Goal: Task Accomplishment & Management: Manage account settings

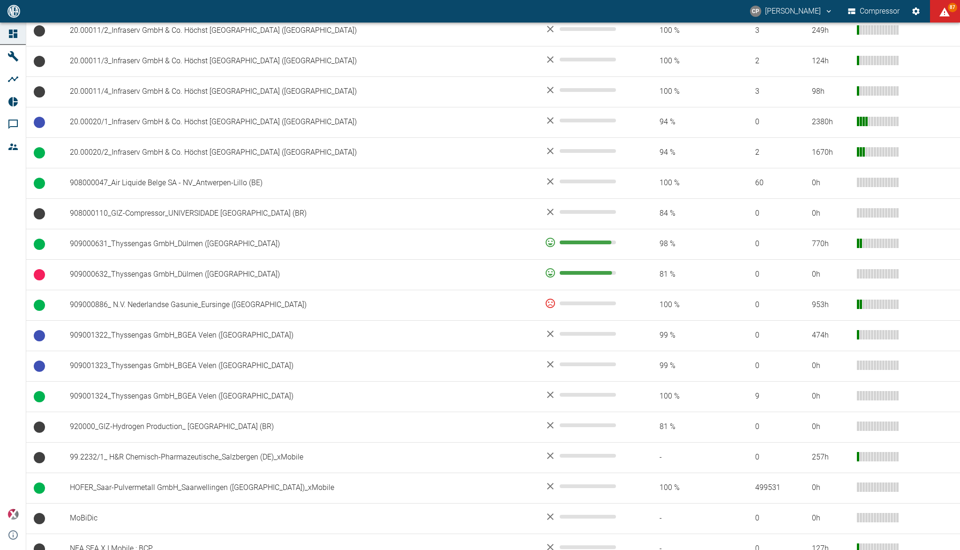
scroll to position [565, 0]
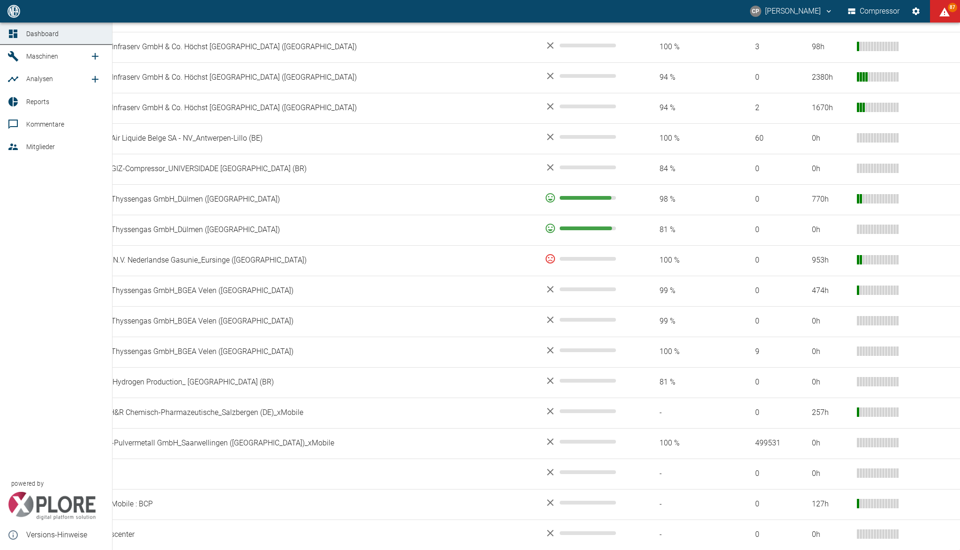
click at [51, 56] on span "Maschinen" at bounding box center [42, 55] width 32 height 7
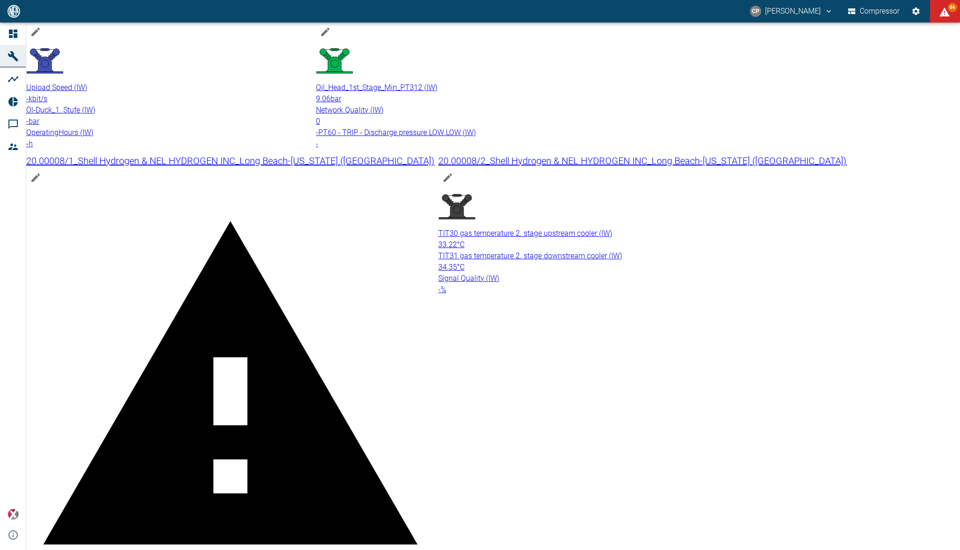
scroll to position [874, 0]
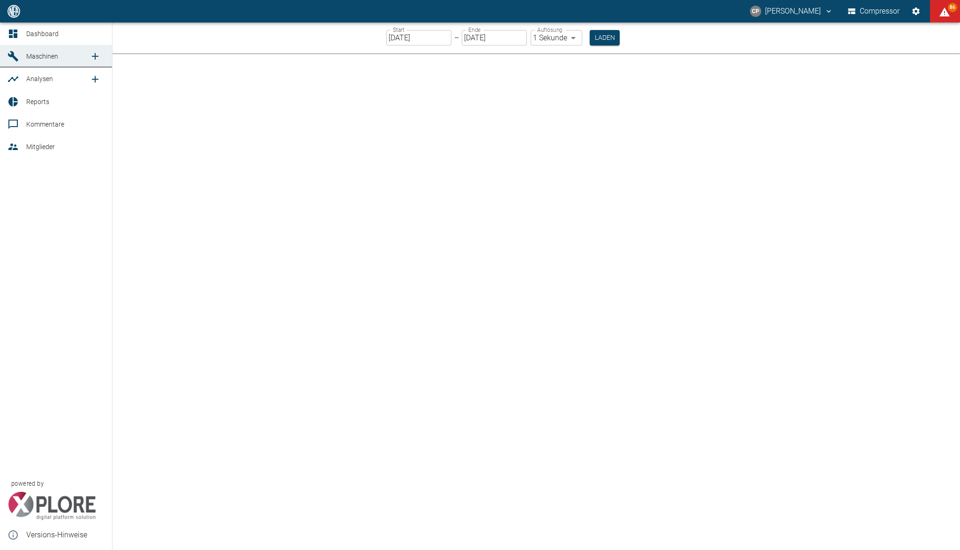
click at [36, 50] on link "Maschinen" at bounding box center [56, 56] width 112 height 22
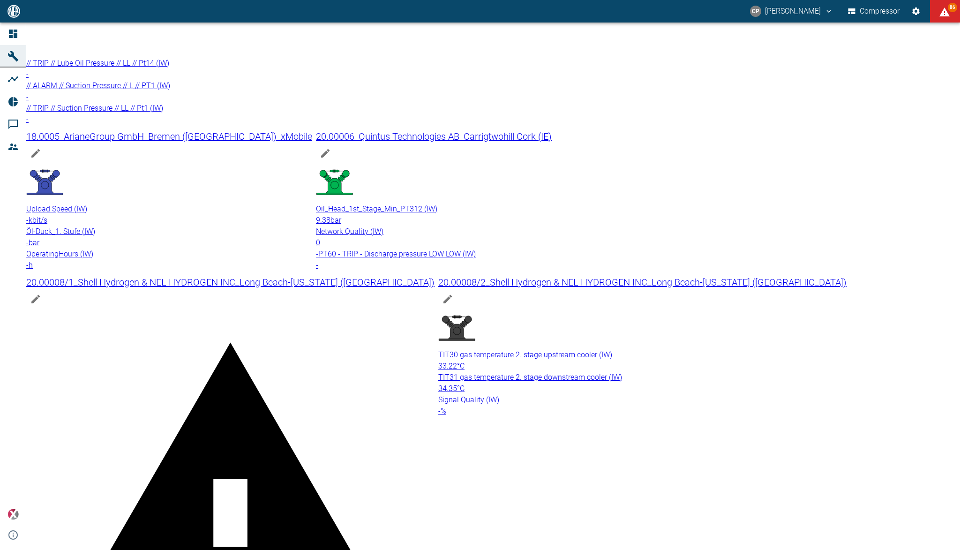
scroll to position [812, 0]
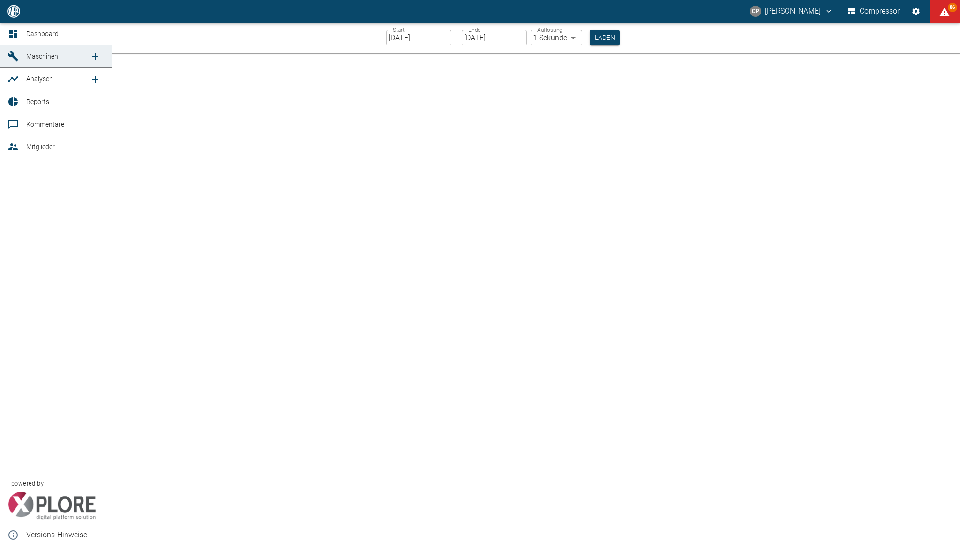
click at [23, 32] on link "Dashboard" at bounding box center [56, 33] width 112 height 22
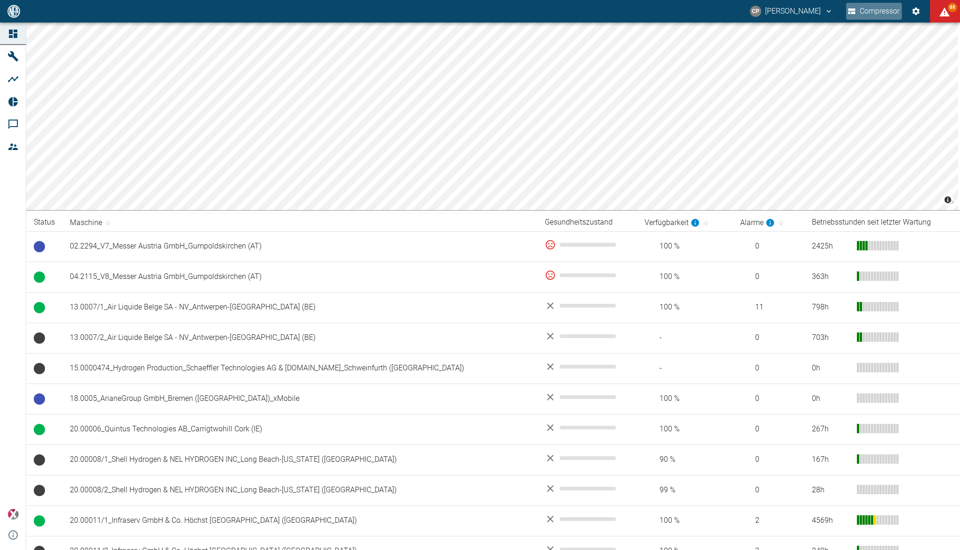
click at [873, 13] on button "Compressor" at bounding box center [874, 11] width 56 height 17
click at [824, 14] on icon "christoph.palm@neuman-esser.com" at bounding box center [828, 11] width 8 height 8
click at [820, 10] on div at bounding box center [480, 275] width 960 height 550
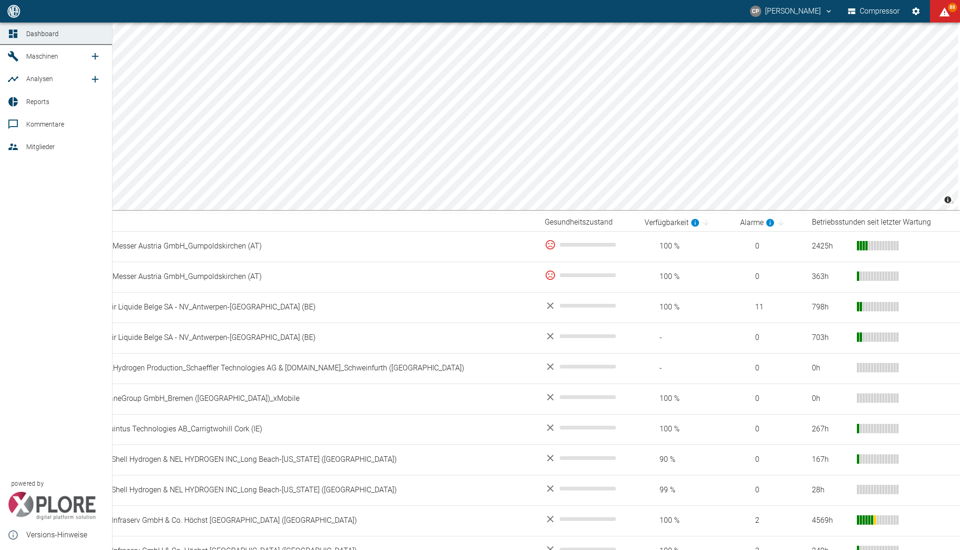
click at [33, 143] on span "Mitglieder" at bounding box center [40, 146] width 29 height 7
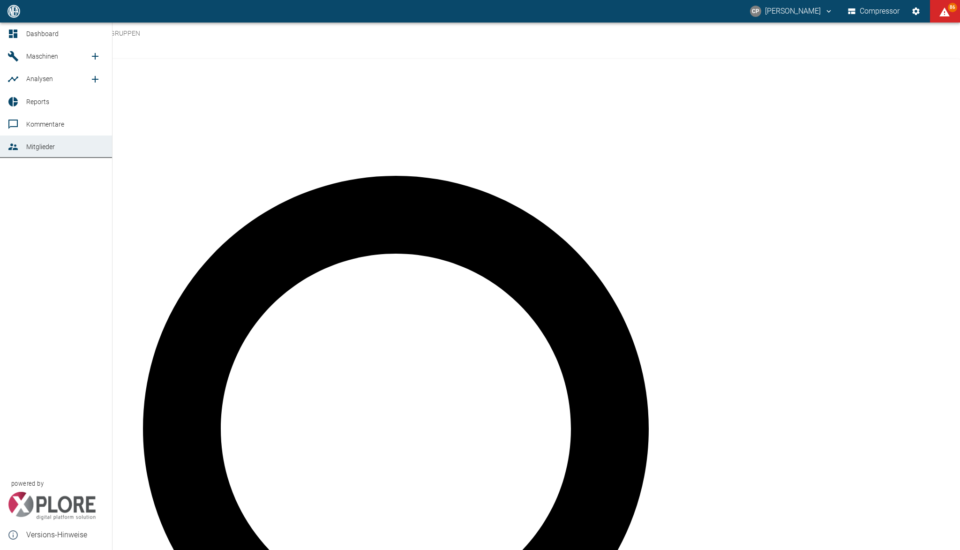
type input "winkert"
click at [18, 32] on icon at bounding box center [12, 33] width 11 height 11
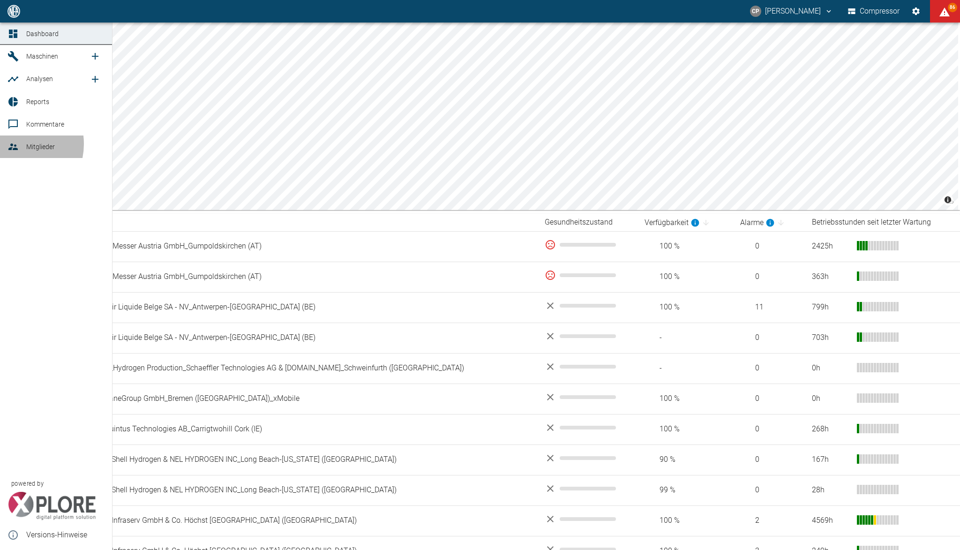
click at [14, 144] on icon at bounding box center [12, 146] width 11 height 11
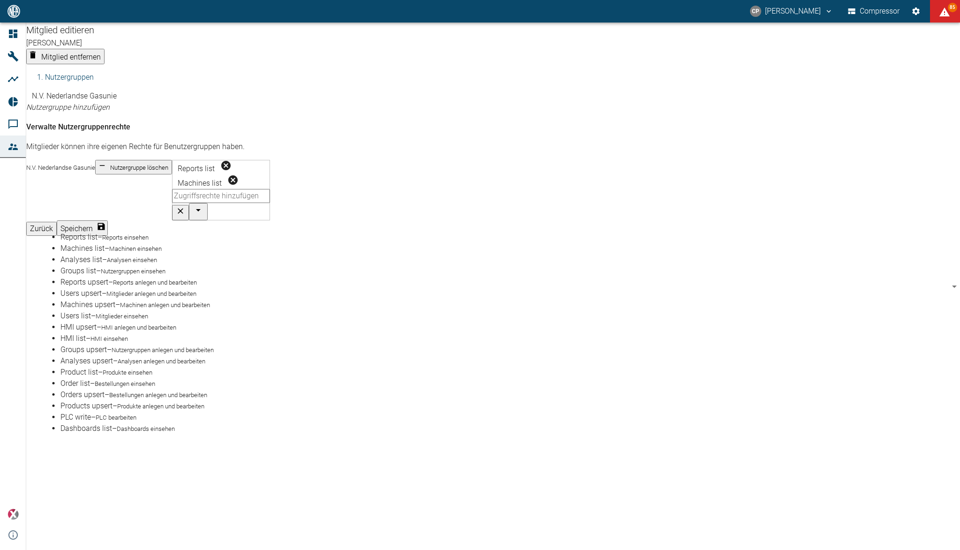
click at [172, 203] on input "text" at bounding box center [221, 196] width 98 height 14
click at [126, 263] on small "Analysen einsehen" at bounding box center [132, 259] width 50 height 7
click at [235, 210] on input "text" at bounding box center [221, 210] width 98 height 14
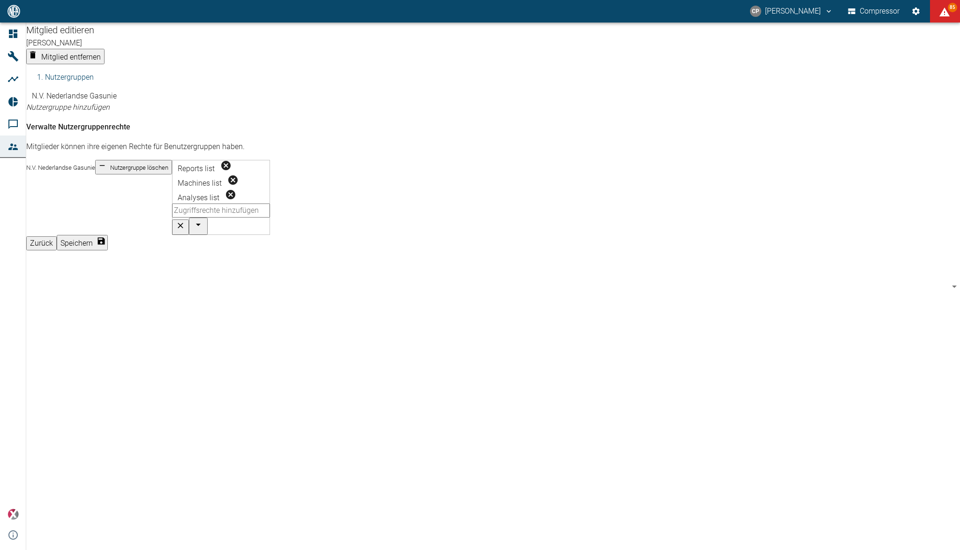
click at [224, 215] on input "text" at bounding box center [221, 210] width 98 height 14
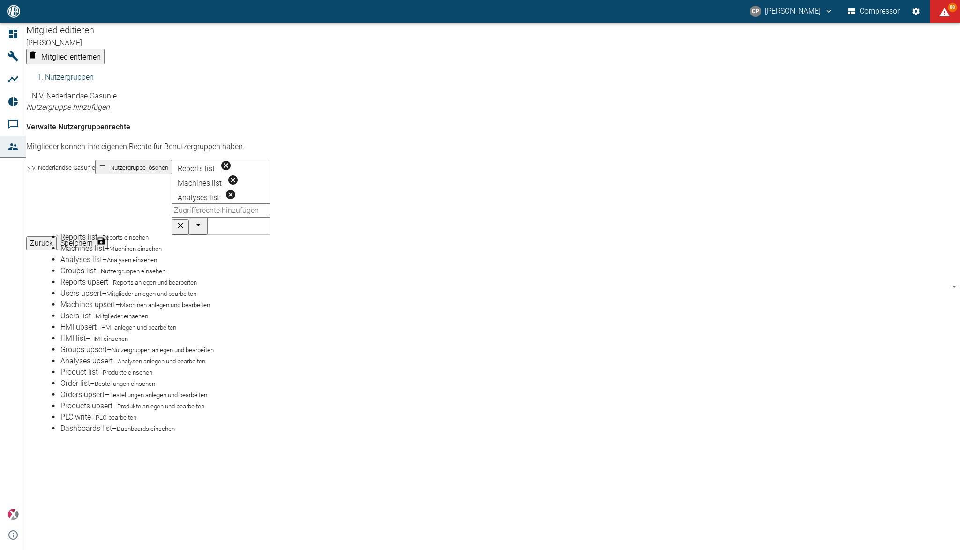
scroll to position [125, 0]
click at [176, 358] on small "Analysen anlegen und bearbeiten" at bounding box center [162, 361] width 88 height 7
click at [179, 326] on div "Mitglied editieren [PERSON_NAME] Mitglied entfernen Nutzergruppen N.V. Nederlan…" at bounding box center [493, 285] width 934 height 527
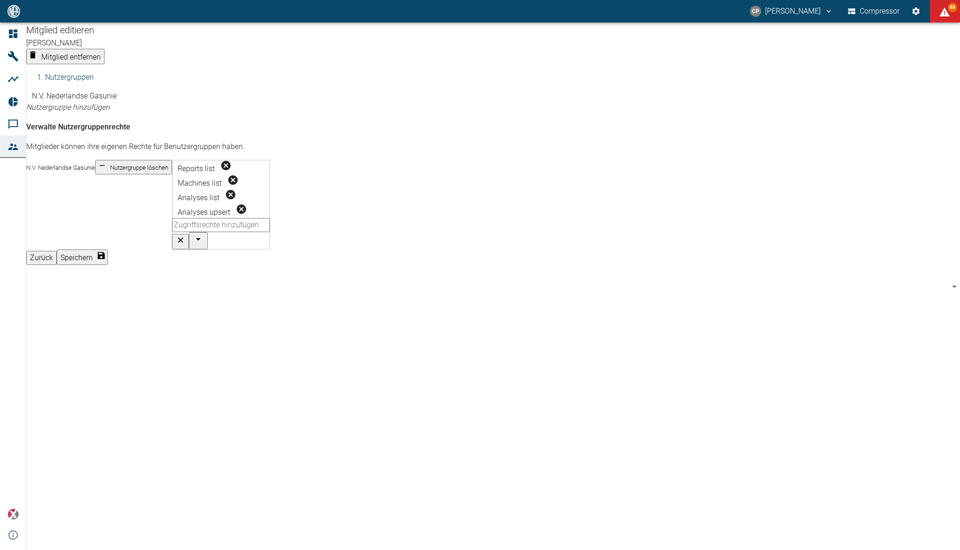
click at [108, 250] on button "Speichern" at bounding box center [82, 256] width 51 height 15
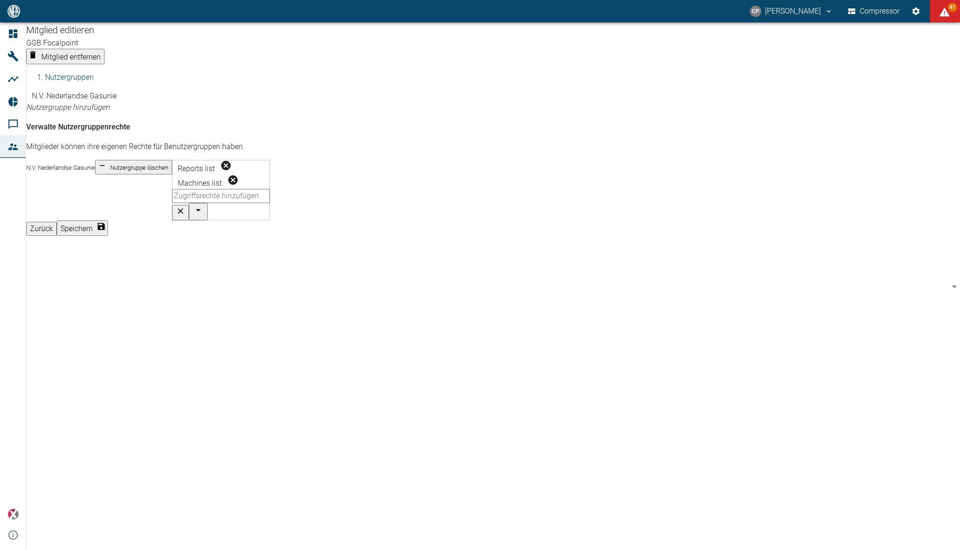
click at [108, 236] on button "Speichern" at bounding box center [82, 227] width 51 height 15
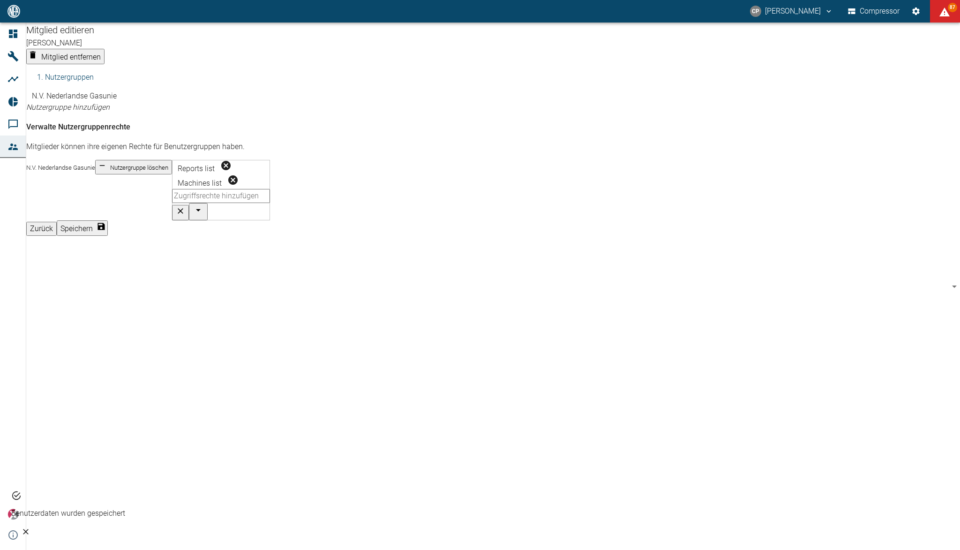
click at [108, 236] on button "Speichern" at bounding box center [82, 227] width 51 height 15
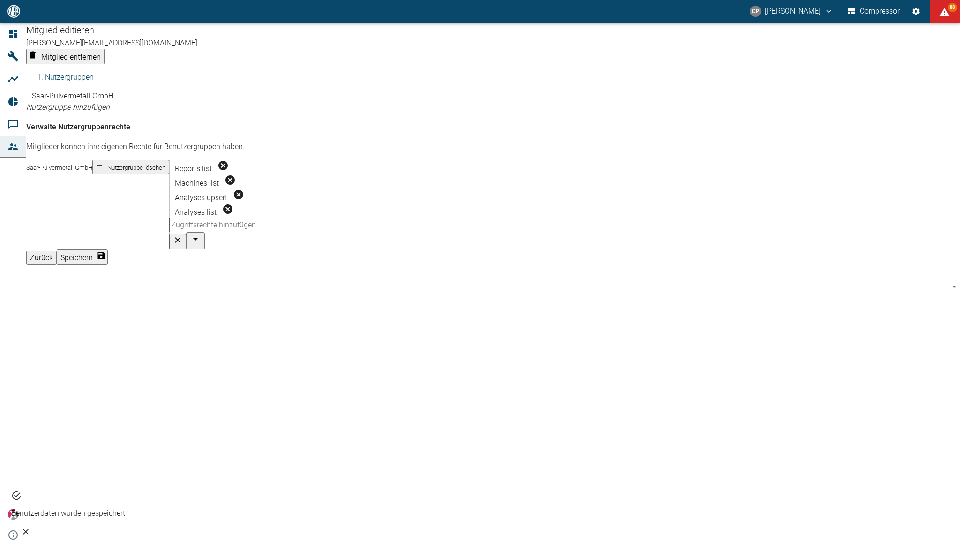
click at [108, 250] on button "Speichern" at bounding box center [82, 256] width 51 height 15
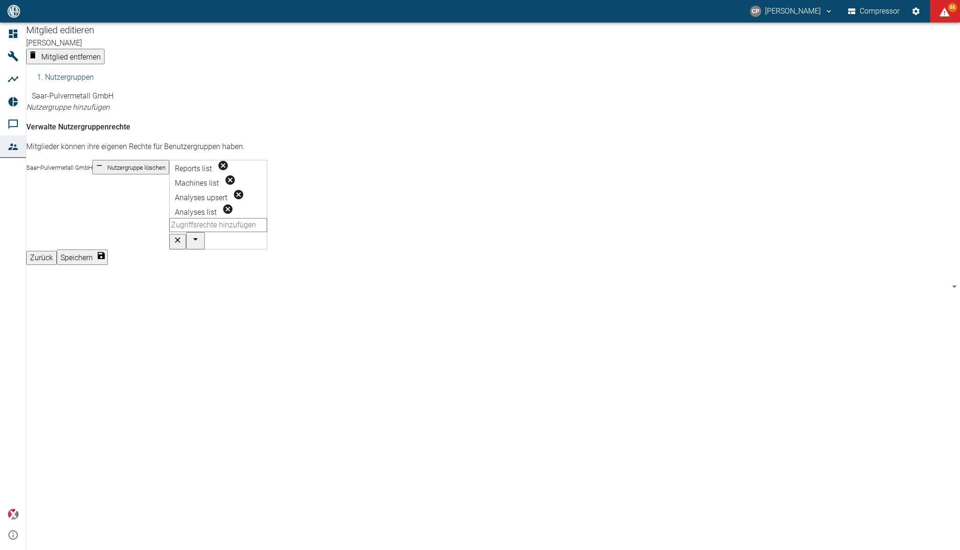
click at [267, 198] on div "Reports list Machines list Analyses upsert Analyses list ​" at bounding box center [218, 205] width 98 height 90
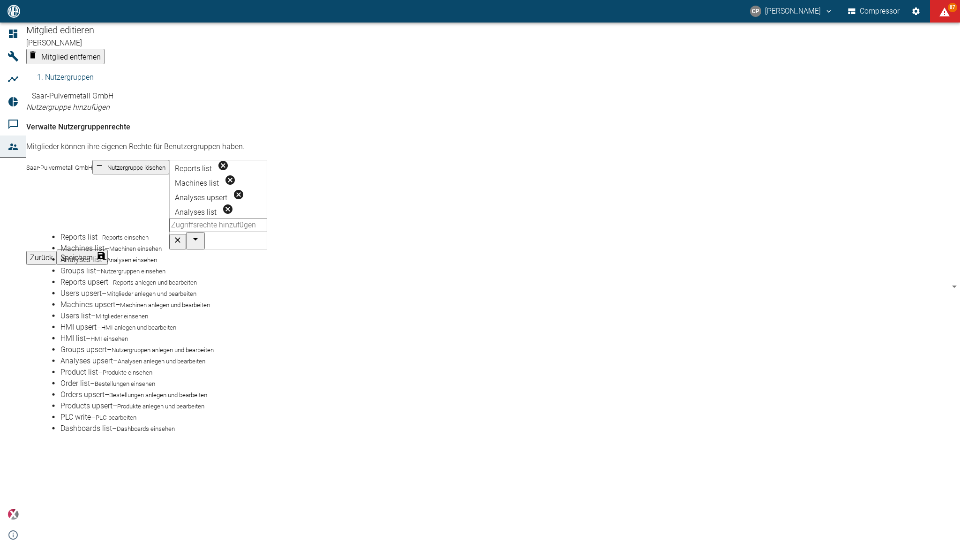
scroll to position [217, 0]
click at [147, 346] on div "Mitglied editieren [PERSON_NAME] Mitglied entfernen Nutzergruppen Saar-Pulverme…" at bounding box center [493, 285] width 934 height 527
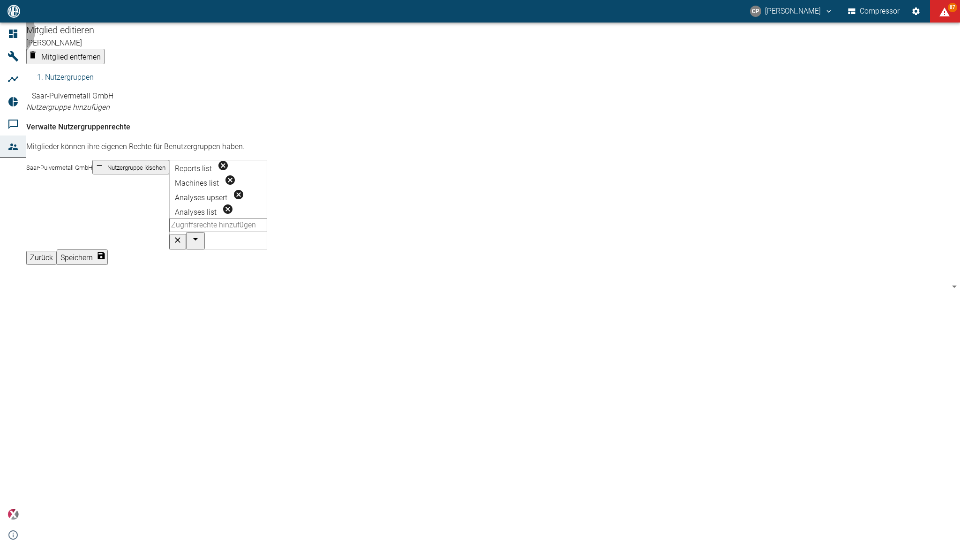
click at [57, 251] on button "Zurück" at bounding box center [41, 258] width 30 height 14
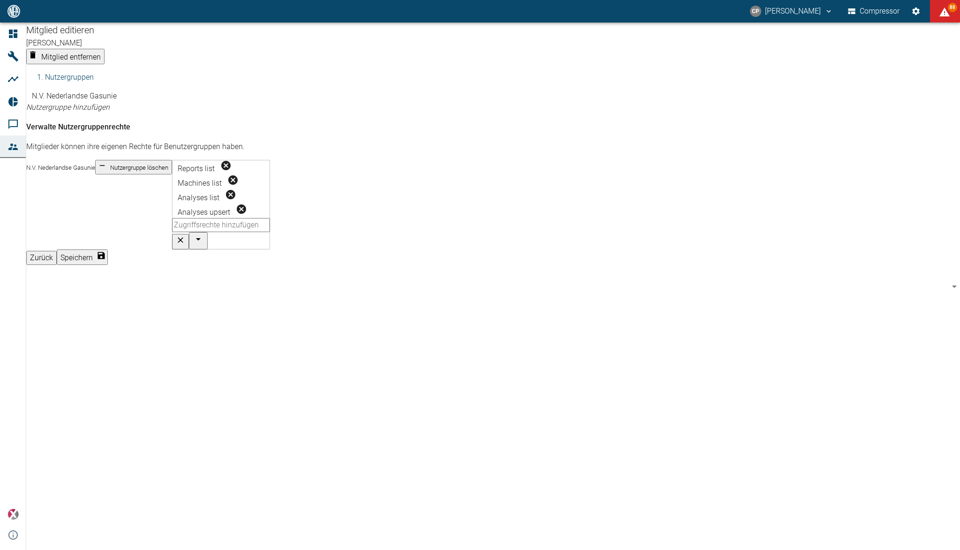
click at [57, 251] on button "Zurück" at bounding box center [41, 258] width 30 height 14
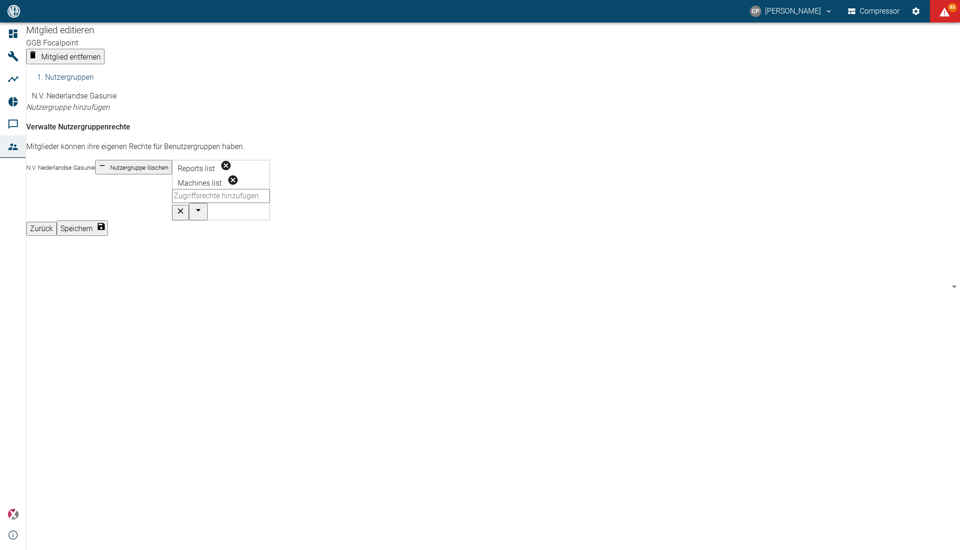
click at [57, 236] on button "Zurück" at bounding box center [41, 229] width 30 height 14
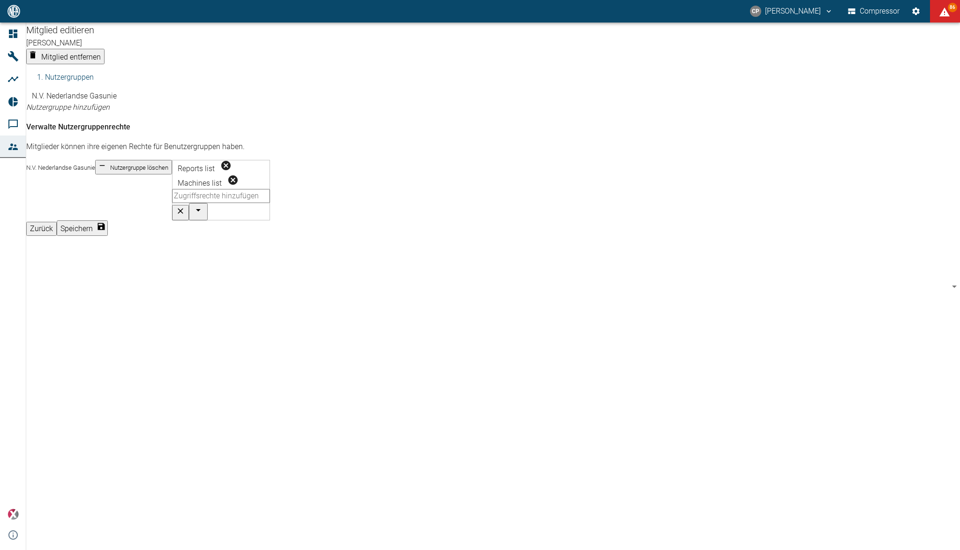
click at [57, 236] on button "Zurück" at bounding box center [41, 229] width 30 height 14
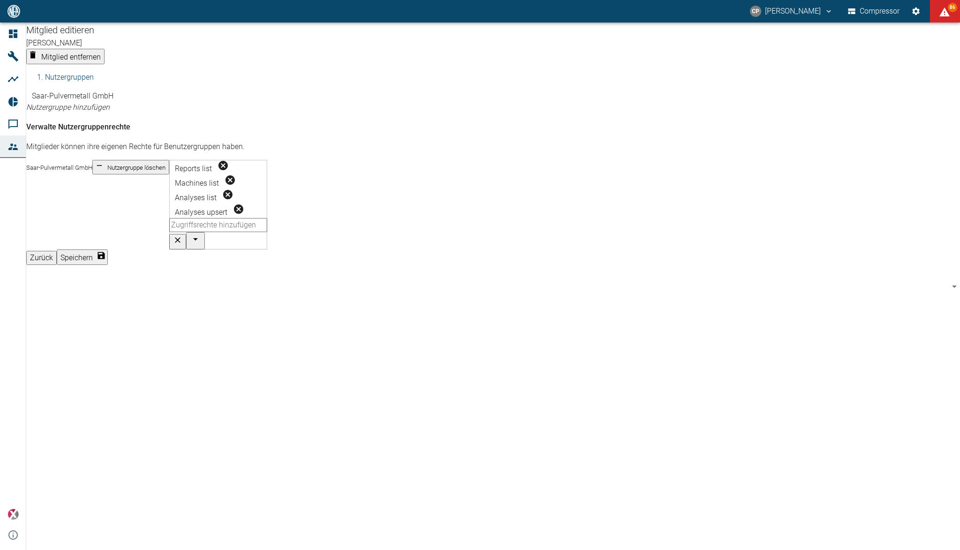
click at [876, 250] on div "Zurück Speichern" at bounding box center [493, 256] width 934 height 15
click at [57, 251] on button "Zurück" at bounding box center [41, 258] width 30 height 14
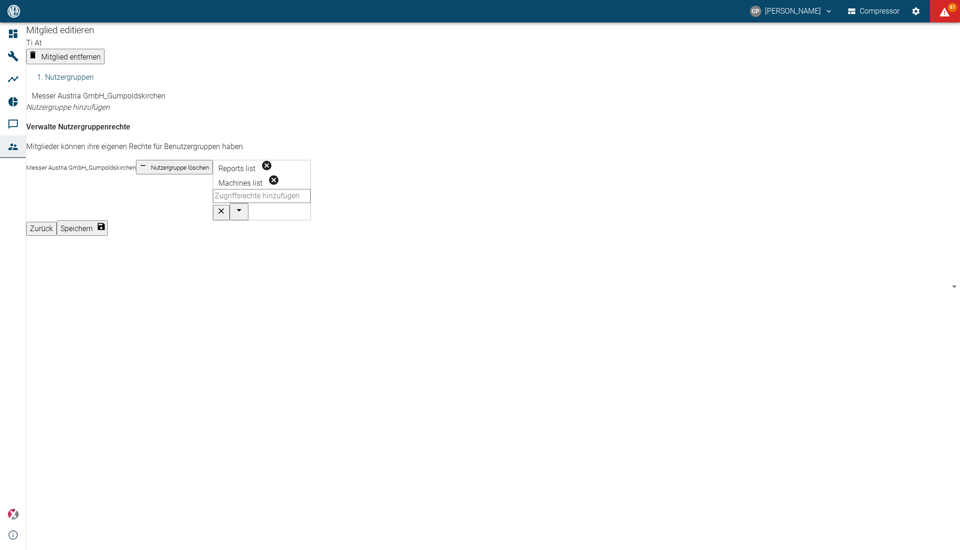
click at [311, 203] on input "text" at bounding box center [262, 196] width 98 height 14
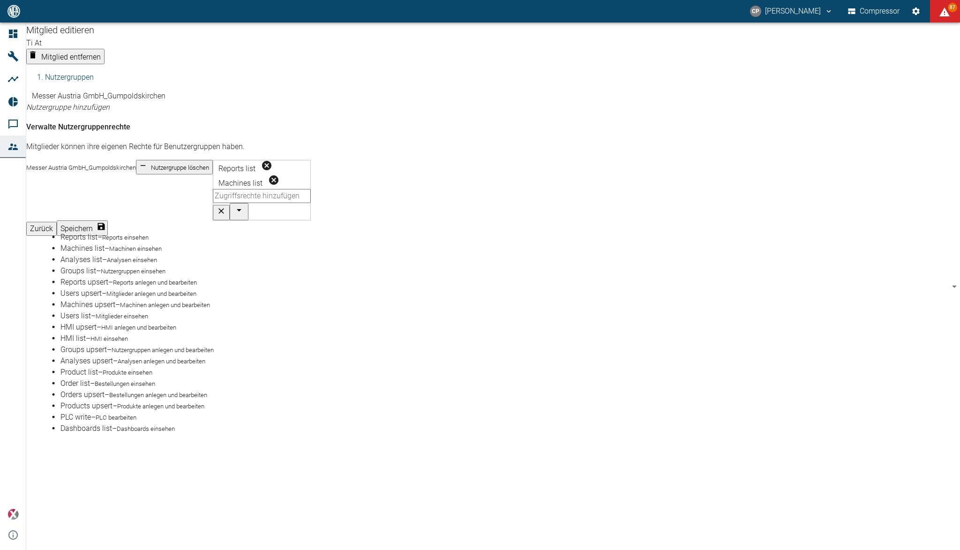
click at [130, 263] on small "Analysen einsehen" at bounding box center [132, 259] width 50 height 7
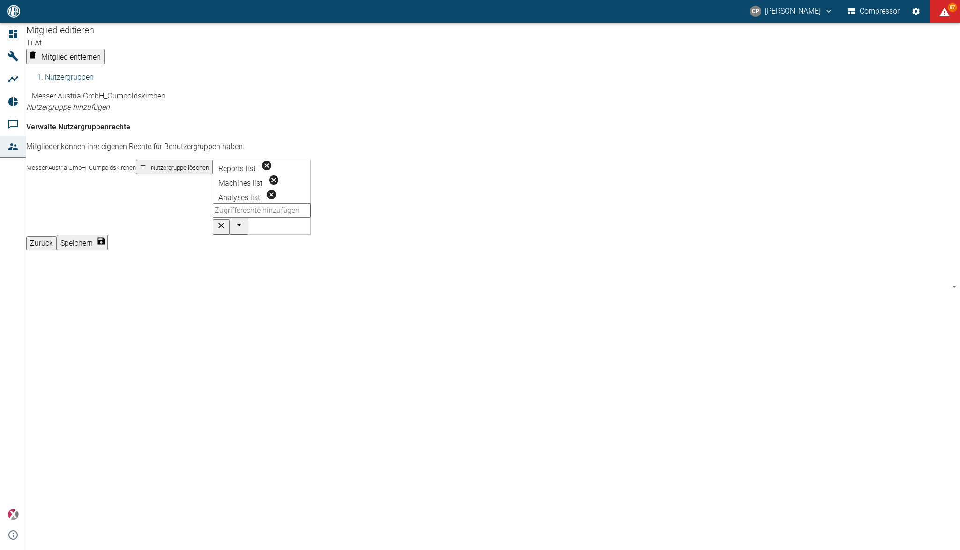
click at [311, 207] on input "text" at bounding box center [262, 210] width 98 height 14
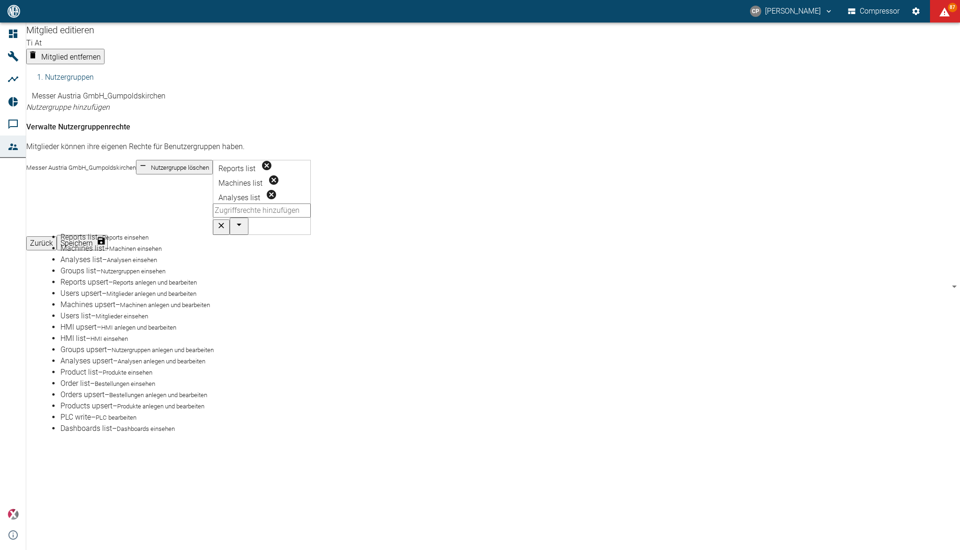
scroll to position [125, 0]
click at [189, 358] on small "Analysen anlegen und bearbeiten" at bounding box center [162, 361] width 88 height 7
click at [215, 331] on div "Mitglied editieren Ti At Mitglied entfernen Nutzergruppen Messer Austria GmbH_G…" at bounding box center [493, 285] width 934 height 527
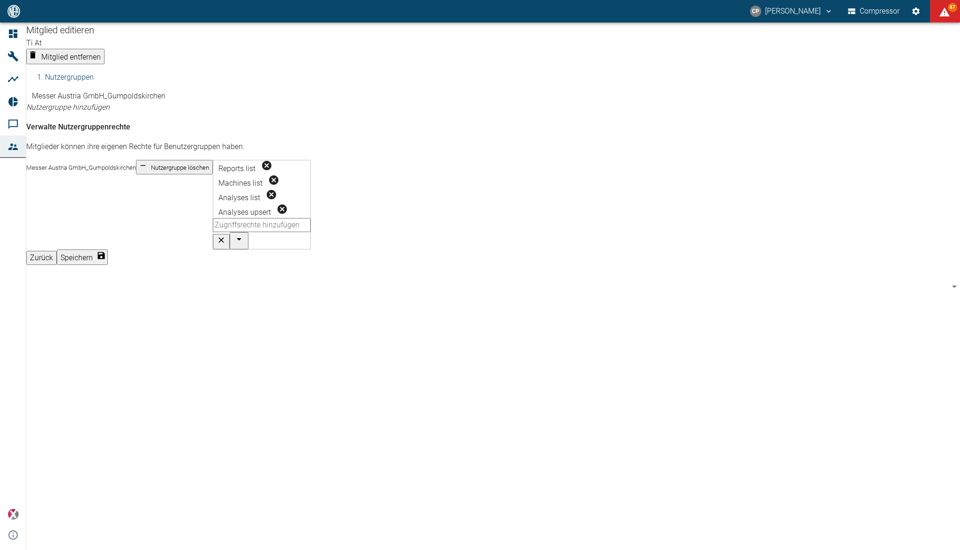
click at [108, 251] on button "Speichern" at bounding box center [82, 256] width 51 height 15
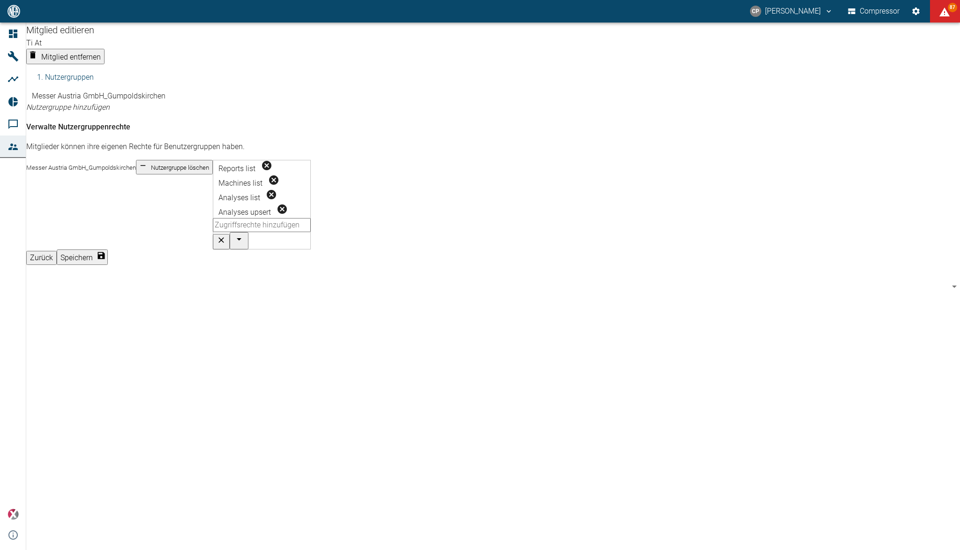
click at [108, 251] on button "Speichern" at bounding box center [82, 256] width 51 height 15
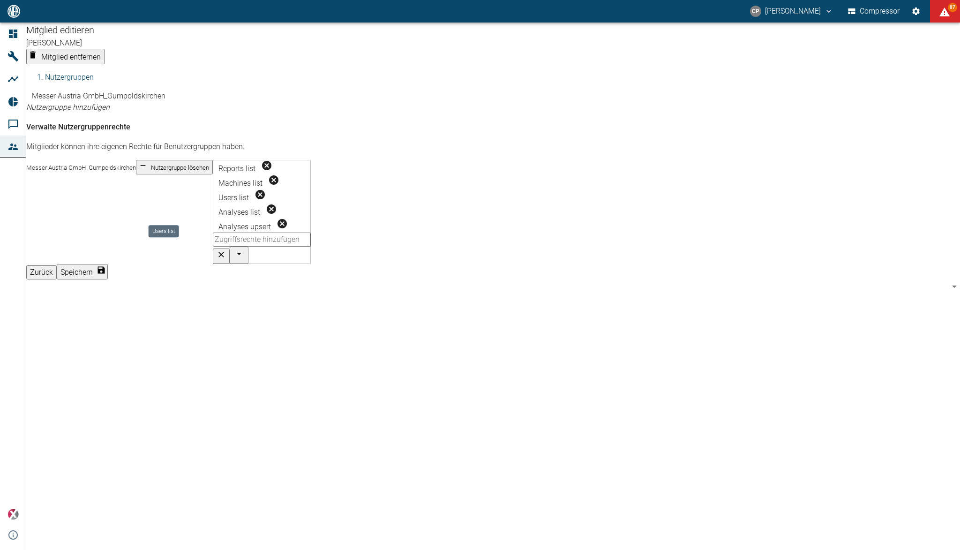
click at [255, 199] on icon "Users list" at bounding box center [259, 194] width 9 height 9
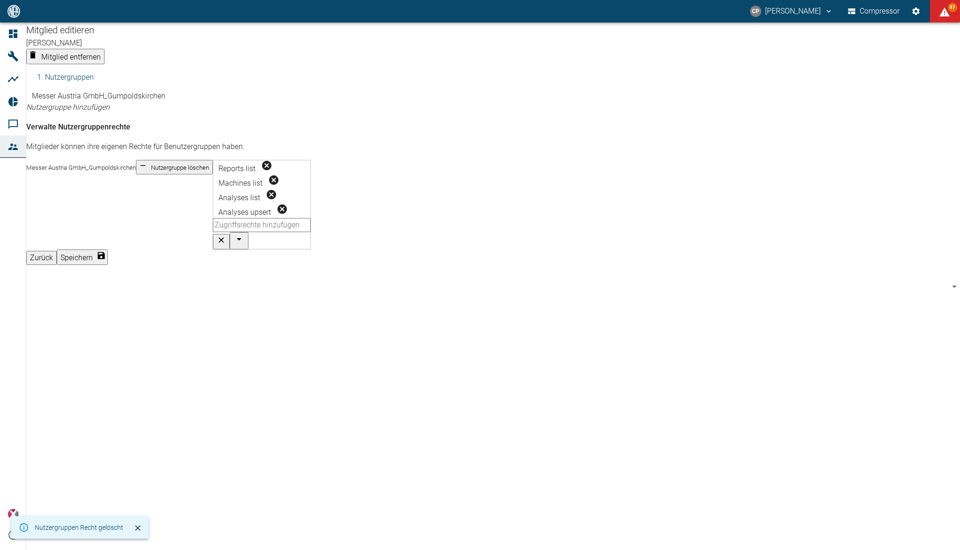
click at [277, 218] on input "text" at bounding box center [262, 225] width 98 height 14
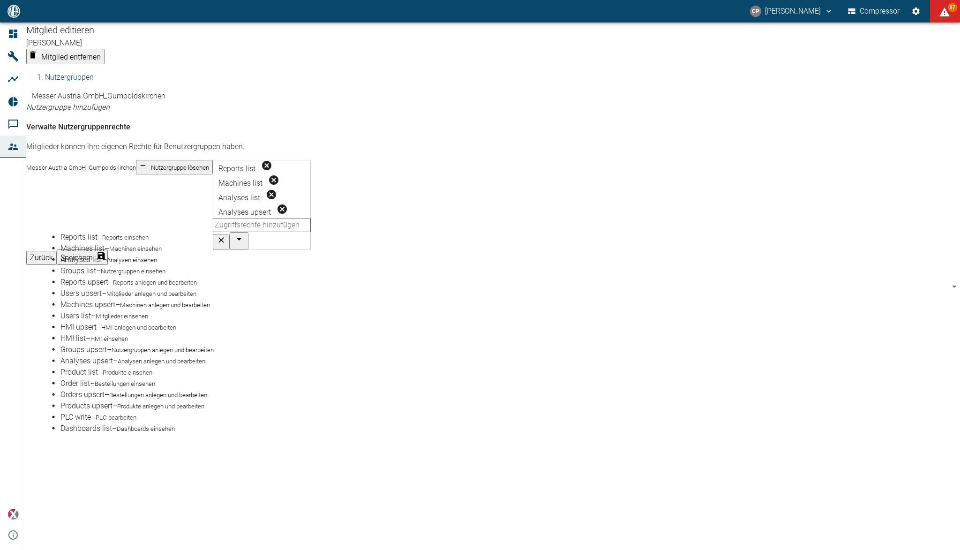
scroll to position [62, 0]
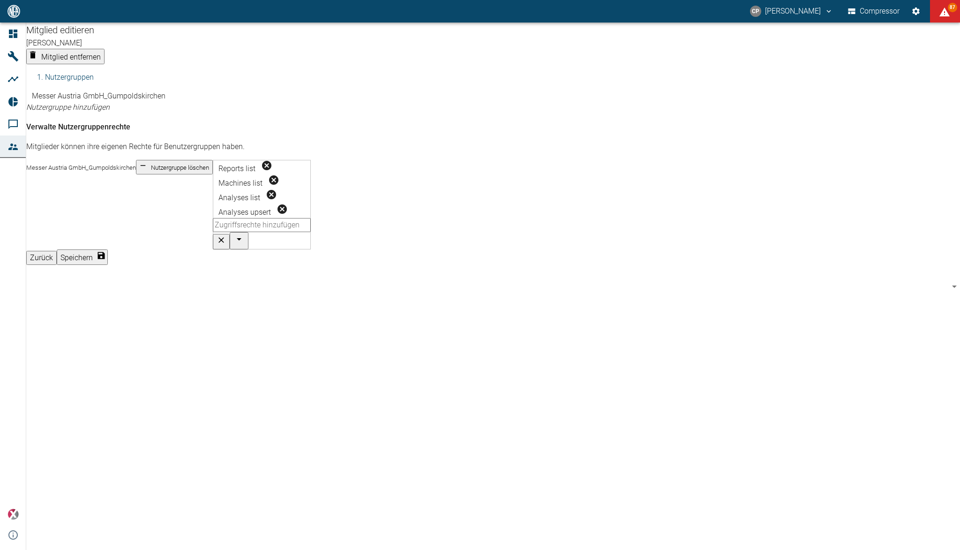
click at [210, 374] on div "Mitglied editieren [PERSON_NAME] Mitglied entfernen Nutzergruppen Messer Austri…" at bounding box center [493, 285] width 934 height 527
click at [108, 252] on button "Speichern" at bounding box center [82, 256] width 51 height 15
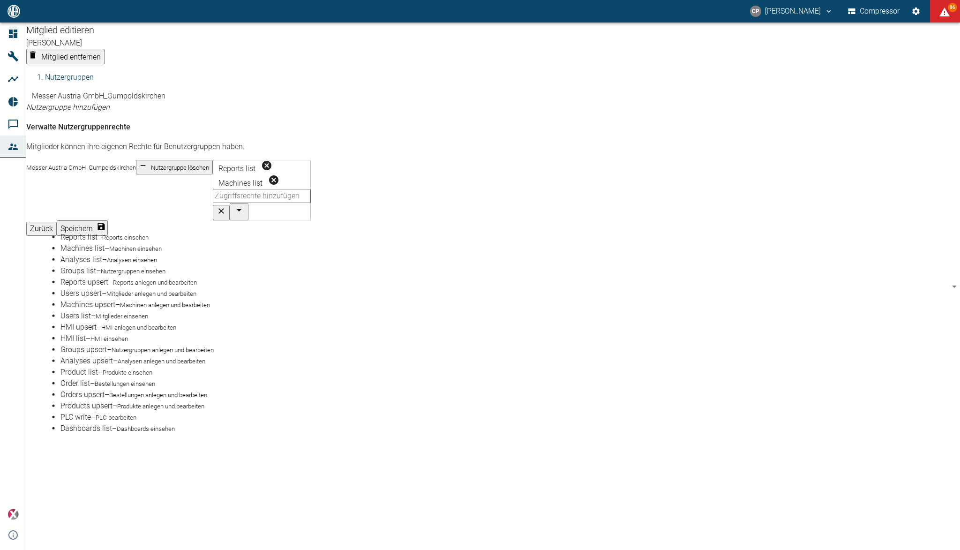
click at [311, 203] on input "text" at bounding box center [262, 196] width 98 height 14
click at [537, 265] on li "Analyses list – Analysen einsehen" at bounding box center [502, 259] width 885 height 11
click at [171, 358] on small "Analysen anlegen und bearbeiten" at bounding box center [162, 361] width 88 height 7
drag, startPoint x: 242, startPoint y: 340, endPoint x: 248, endPoint y: 342, distance: 6.4
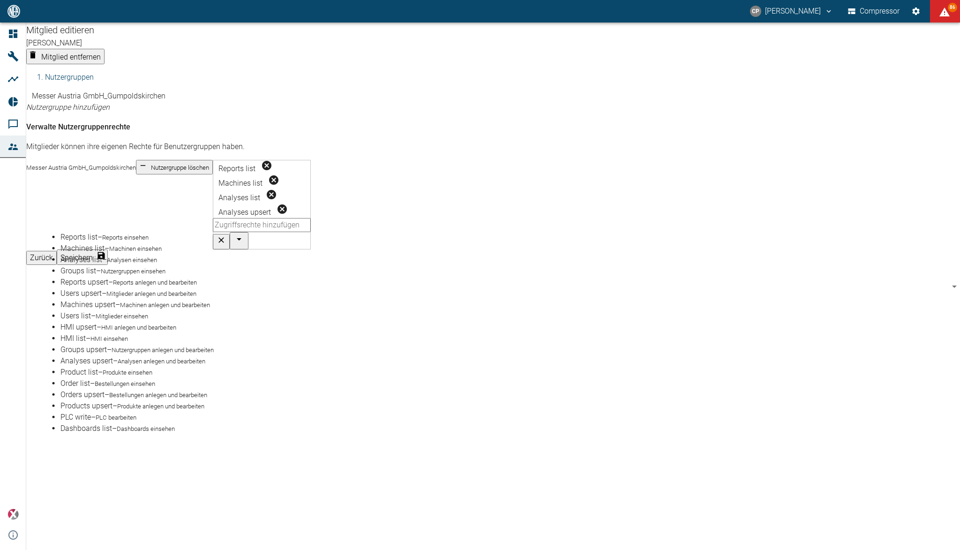
click at [242, 341] on div "Mitglied editieren [PERSON_NAME] Mitglied entfernen Nutzergruppen Messer Austri…" at bounding box center [493, 285] width 934 height 527
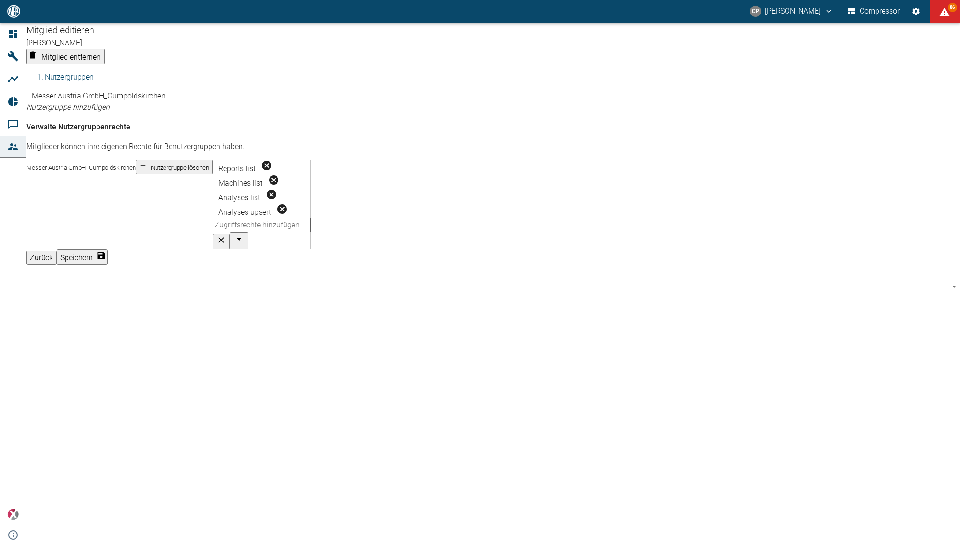
click at [108, 249] on button "Speichern" at bounding box center [82, 256] width 51 height 15
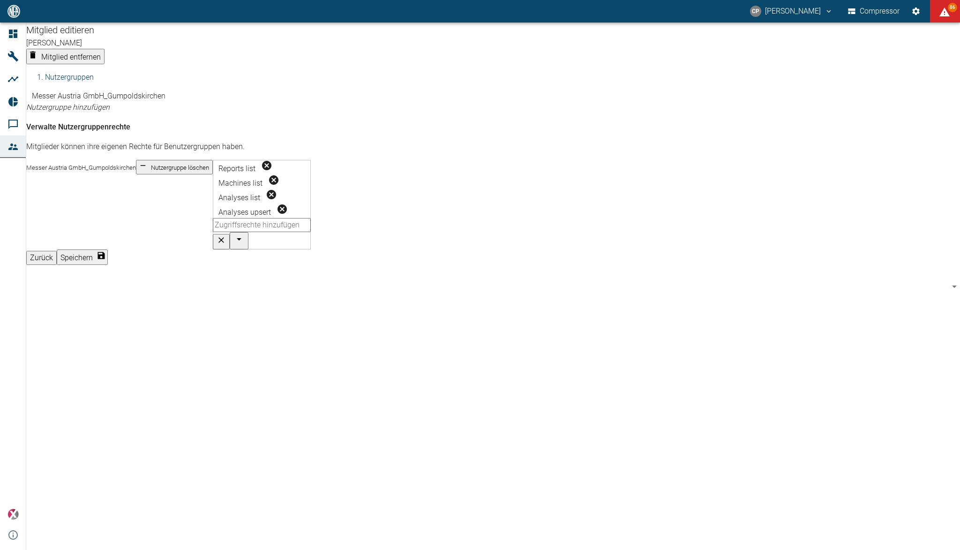
click at [57, 251] on button "Zurück" at bounding box center [41, 258] width 30 height 14
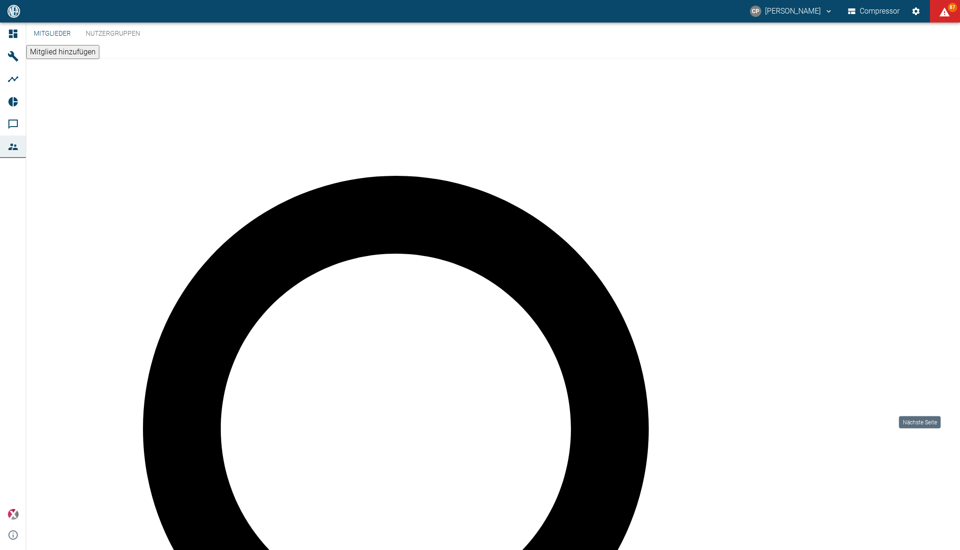
drag, startPoint x: 919, startPoint y: 401, endPoint x: 892, endPoint y: 441, distance: 48.5
click at [892, 441] on div "Mitglieder Nutzergruppen Mitglied hinzufügen ​ Name E-mail Nutzergruppen Ausste…" at bounding box center [493, 285] width 934 height 527
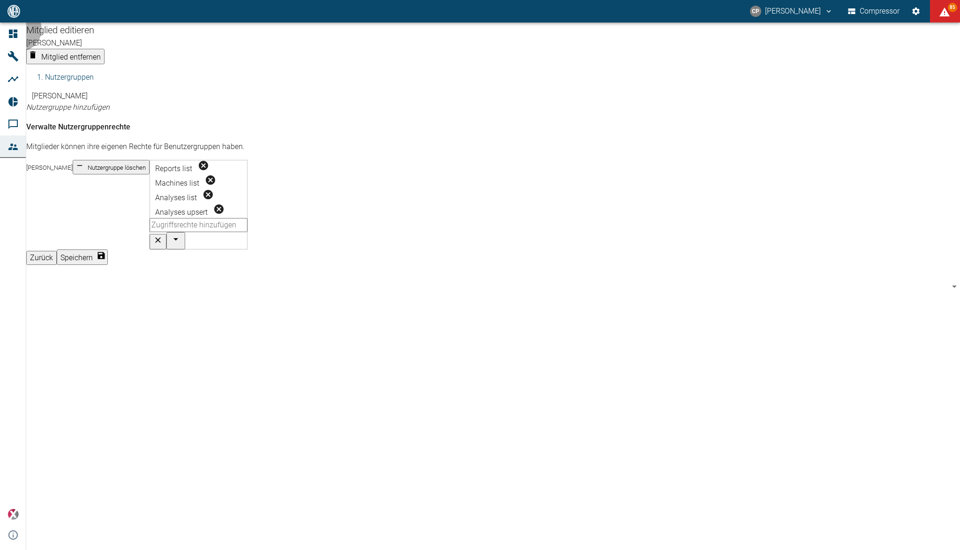
click at [57, 251] on button "Zurück" at bounding box center [41, 258] width 30 height 14
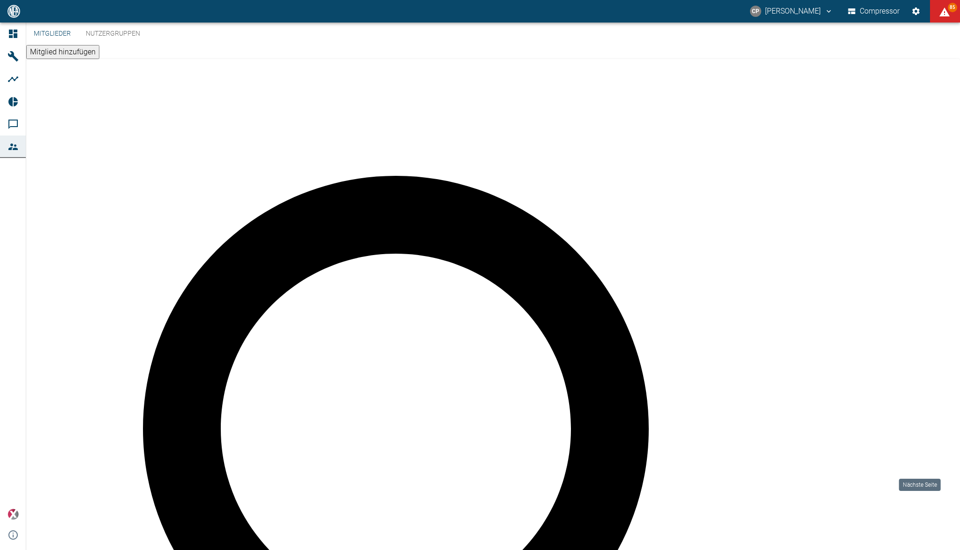
click at [922, 461] on div "Mitglieder Nutzergruppen Mitglied hinzufügen ​ Name E-mail Nutzergruppen Ausste…" at bounding box center [493, 285] width 934 height 527
drag, startPoint x: 922, startPoint y: 461, endPoint x: 915, endPoint y: 428, distance: 33.1
click at [915, 428] on div "Mitglieder Nutzergruppen Mitglied hinzufügen ​ Name E-mail Nutzergruppen Ausste…" at bounding box center [493, 285] width 934 height 527
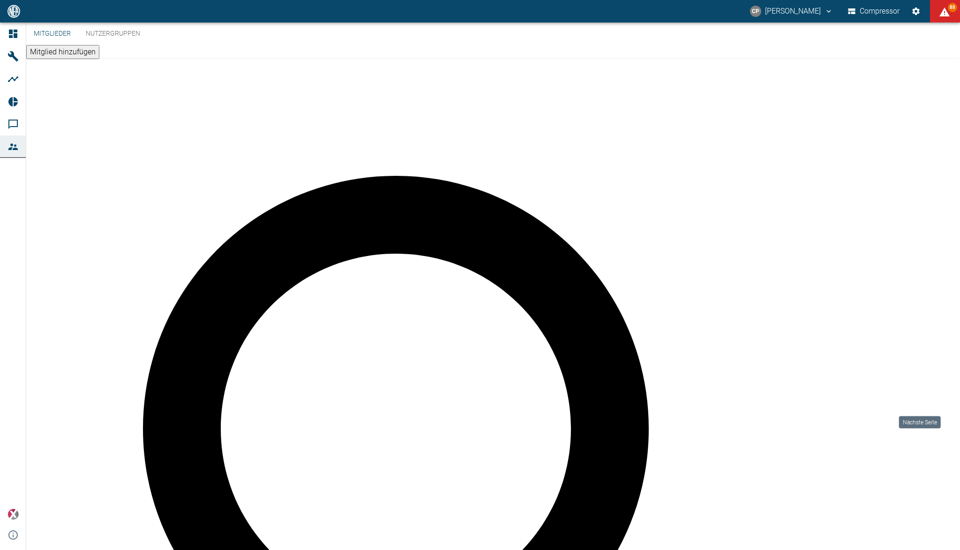
drag, startPoint x: 919, startPoint y: 399, endPoint x: 845, endPoint y: 476, distance: 105.7
click at [845, 476] on div "Mitglieder Nutzergruppen Mitglied hinzufügen ​ Name E-mail Nutzergruppen Ausste…" at bounding box center [493, 285] width 934 height 527
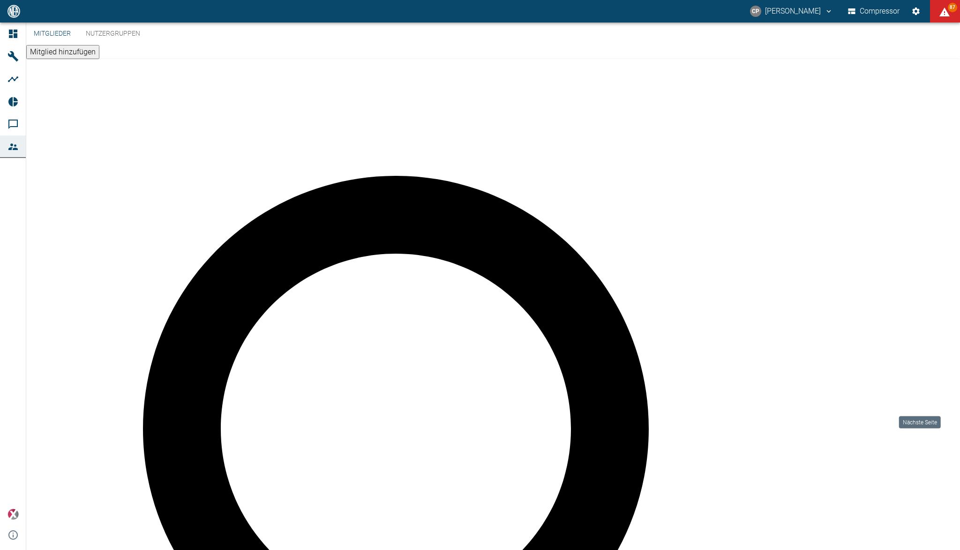
click at [833, 459] on div "Mitglieder Nutzergruppen Mitglied hinzufügen ​ Name E-mail Nutzergruppen Ausste…" at bounding box center [493, 285] width 934 height 527
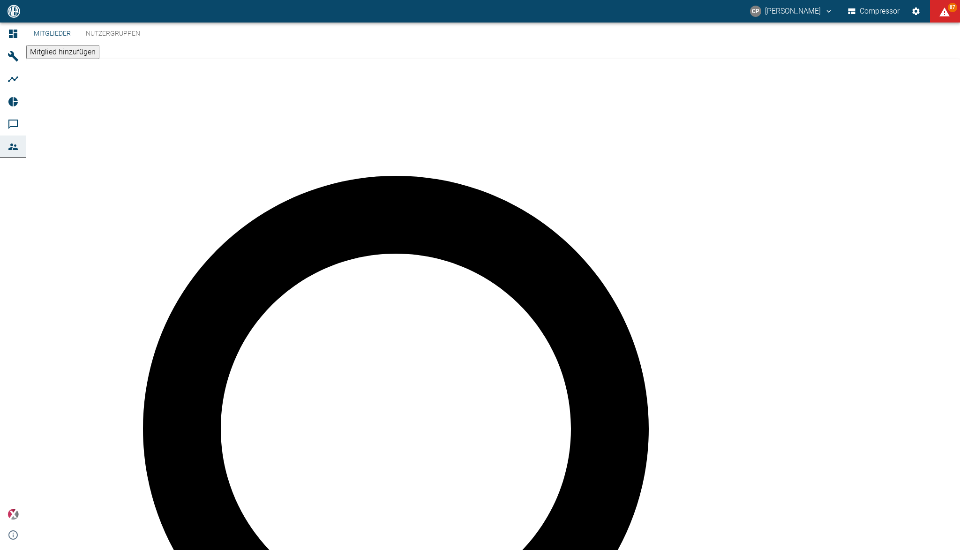
click at [883, 7] on button "Compressor" at bounding box center [874, 11] width 56 height 17
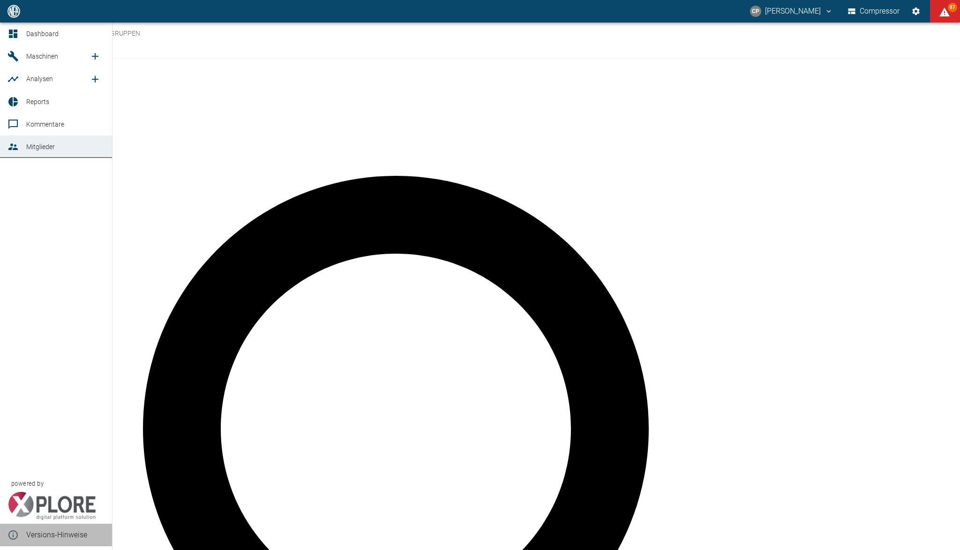
click at [12, 534] on icon at bounding box center [12, 534] width 11 height 11
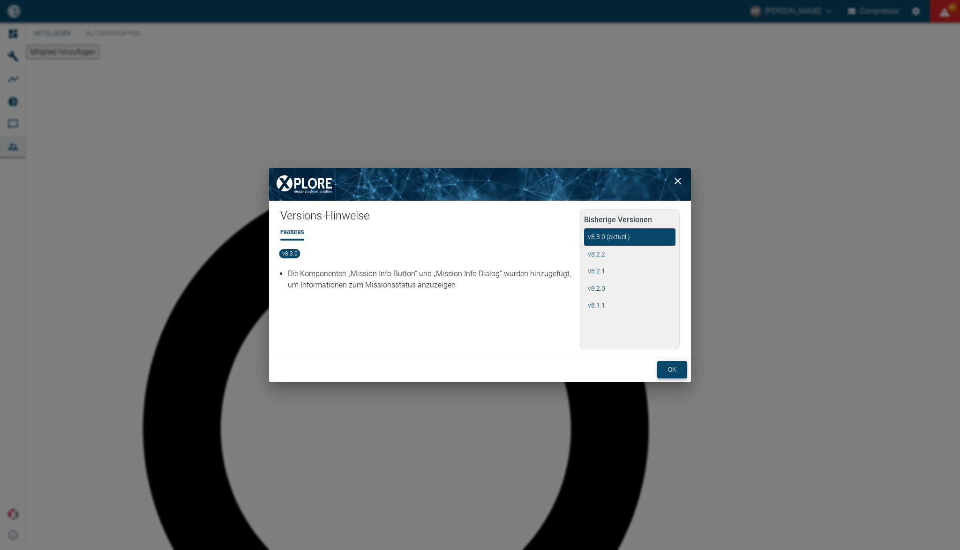
click at [666, 363] on button "ok" at bounding box center [672, 369] width 30 height 17
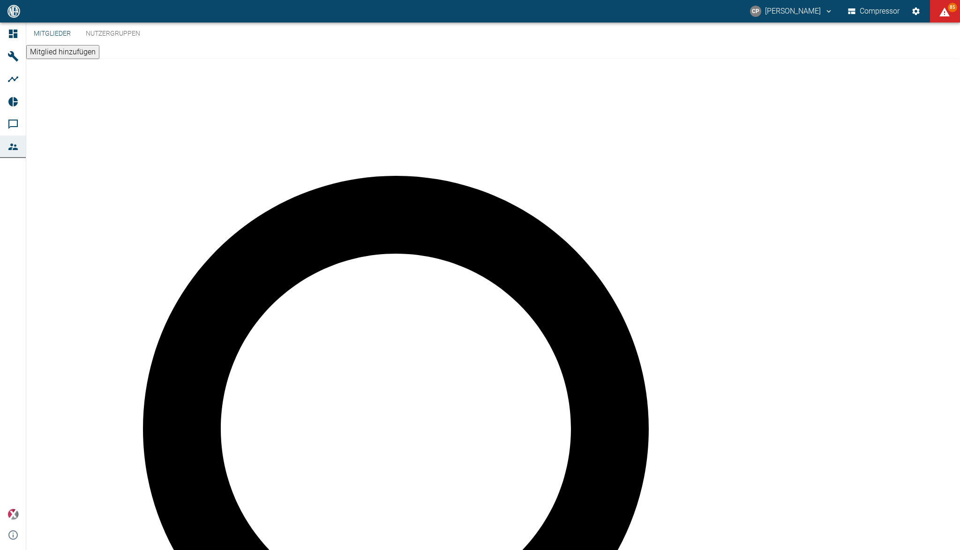
click at [905, 15] on div at bounding box center [913, 11] width 22 height 17
click at [916, 9] on icon "Einstellungen" at bounding box center [915, 10] width 7 height 7
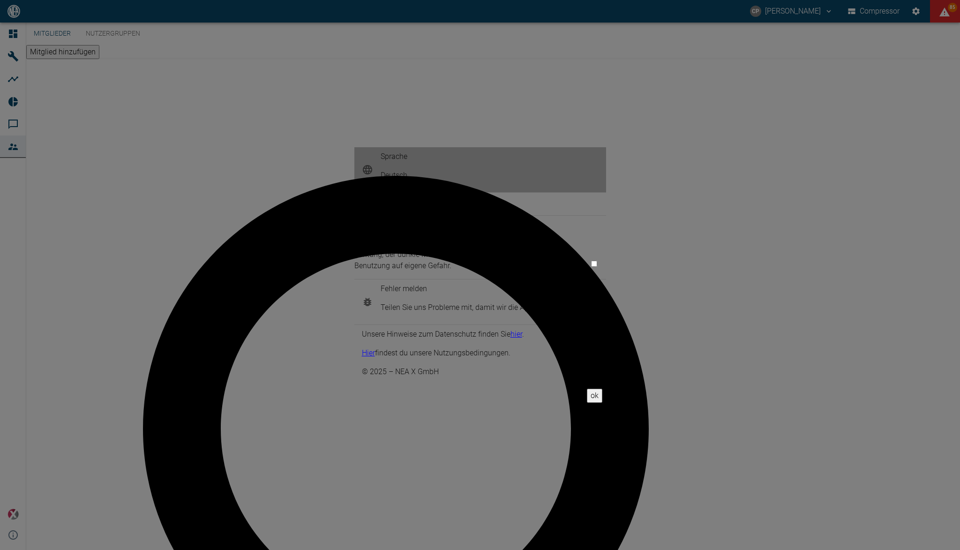
click at [407, 181] on p "Deutsch" at bounding box center [394, 175] width 27 height 11
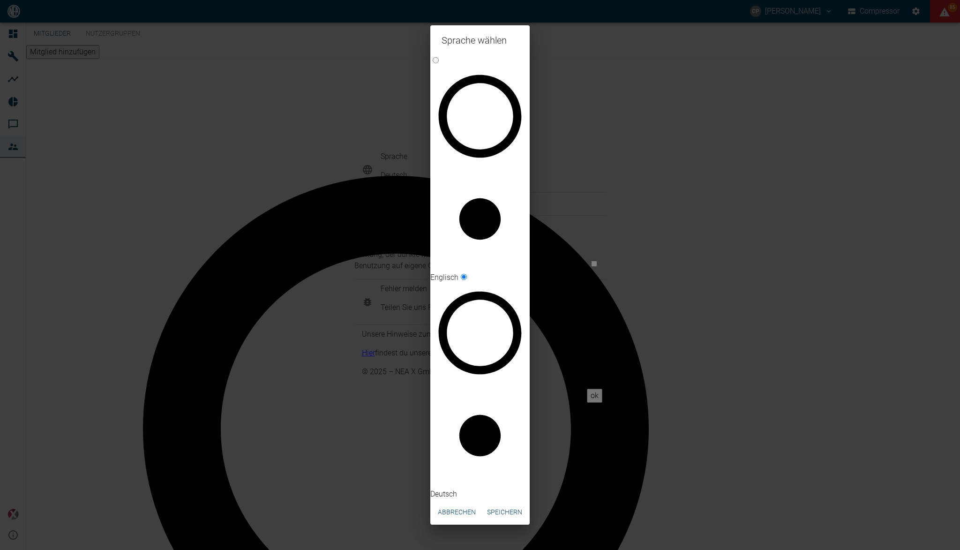
click at [439, 63] on input "Englisch" at bounding box center [436, 60] width 6 height 6
radio input "true"
click at [493, 503] on button "Speichern" at bounding box center [504, 511] width 43 height 17
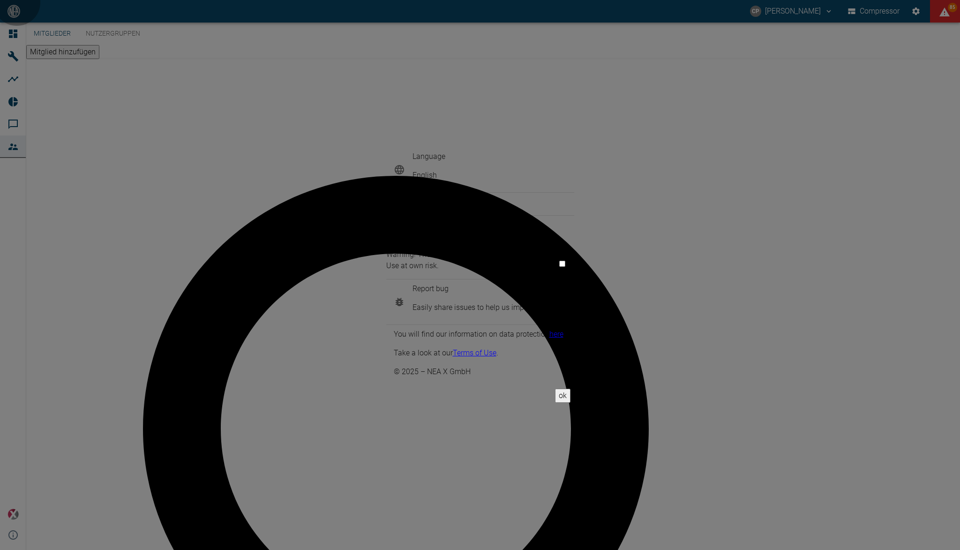
click at [570, 388] on button "ok" at bounding box center [562, 395] width 15 height 14
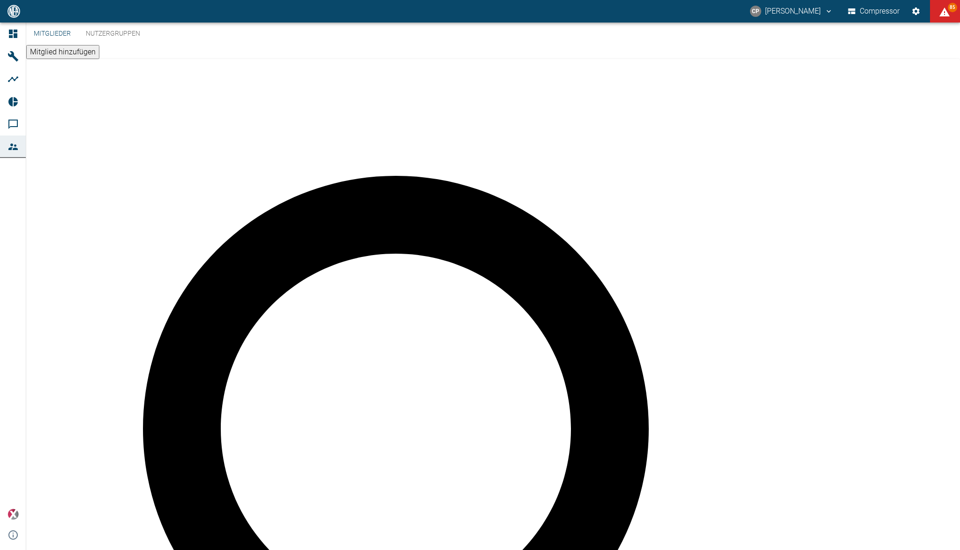
click at [913, 8] on icon "Settings" at bounding box center [915, 11] width 9 height 9
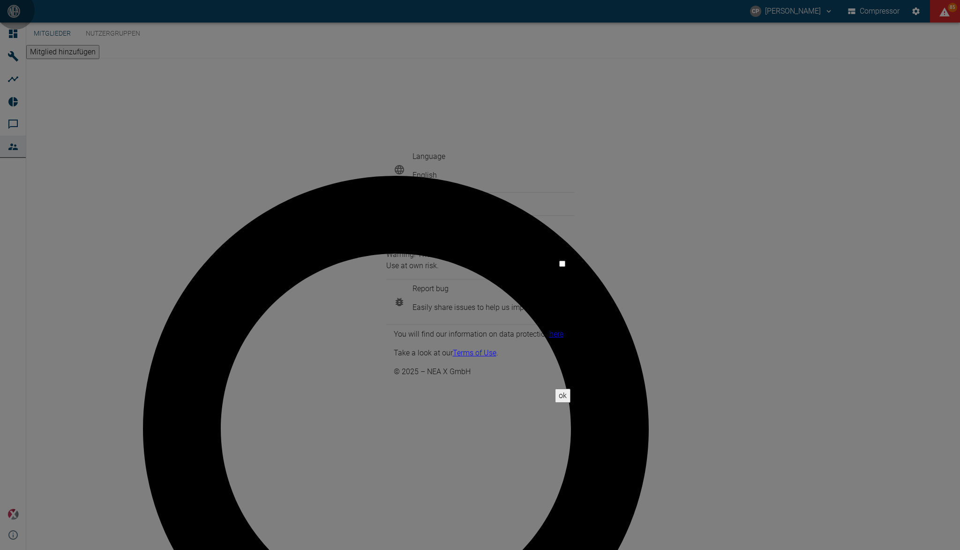
click at [570, 388] on button "ok" at bounding box center [562, 395] width 15 height 14
